Goal: Task Accomplishment & Management: Manage account settings

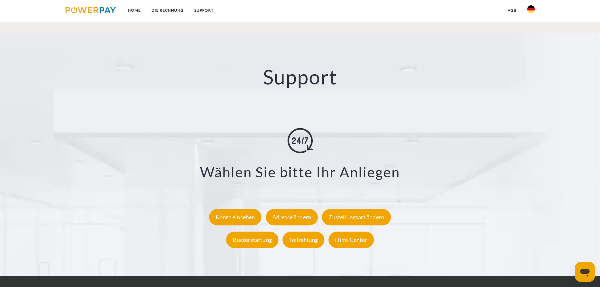
scroll to position [1102, 0]
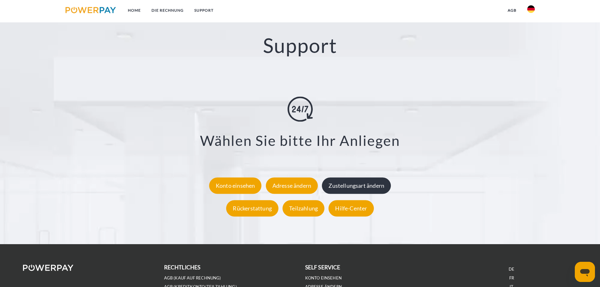
click at [354, 187] on div "Zustellungsart ändern" at bounding box center [356, 185] width 69 height 16
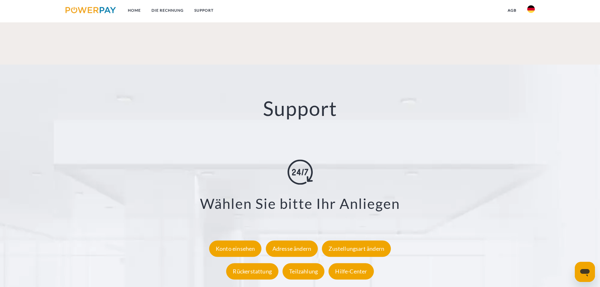
scroll to position [1168, 0]
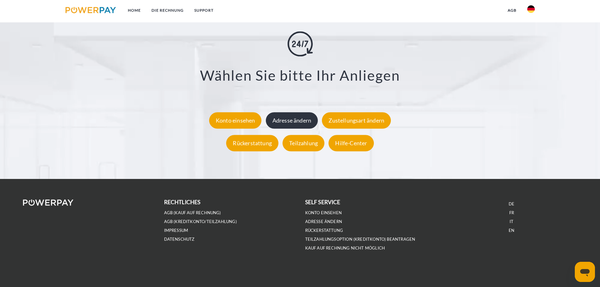
click at [298, 119] on div "Adresse ändern" at bounding box center [292, 120] width 52 height 16
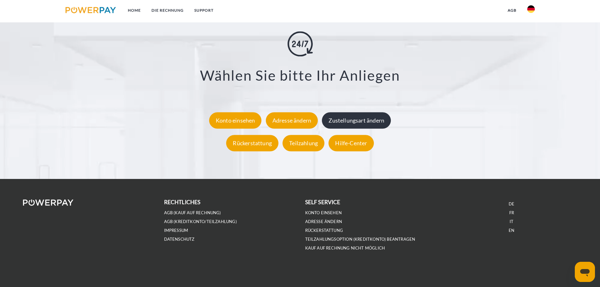
click at [351, 123] on div "Zustellungsart ändern" at bounding box center [356, 120] width 69 height 16
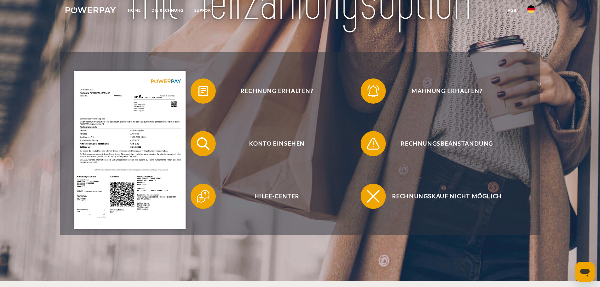
scroll to position [0, 0]
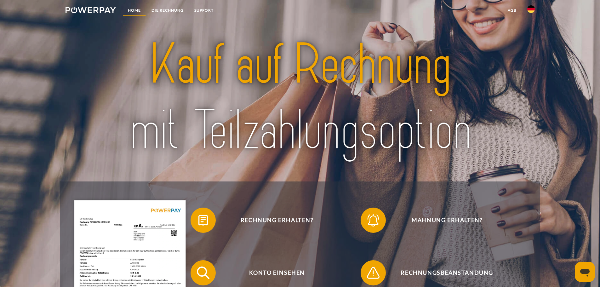
click at [137, 8] on link "Home" at bounding box center [134, 10] width 24 height 11
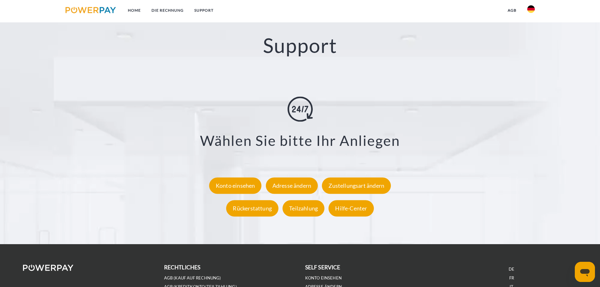
scroll to position [1165, 0]
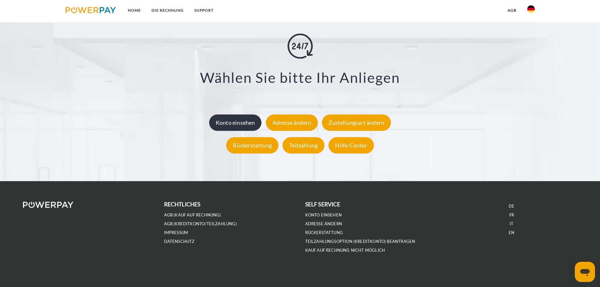
click at [252, 125] on div "Konto einsehen" at bounding box center [235, 122] width 53 height 16
